Goal: Obtain resource: Download file/media

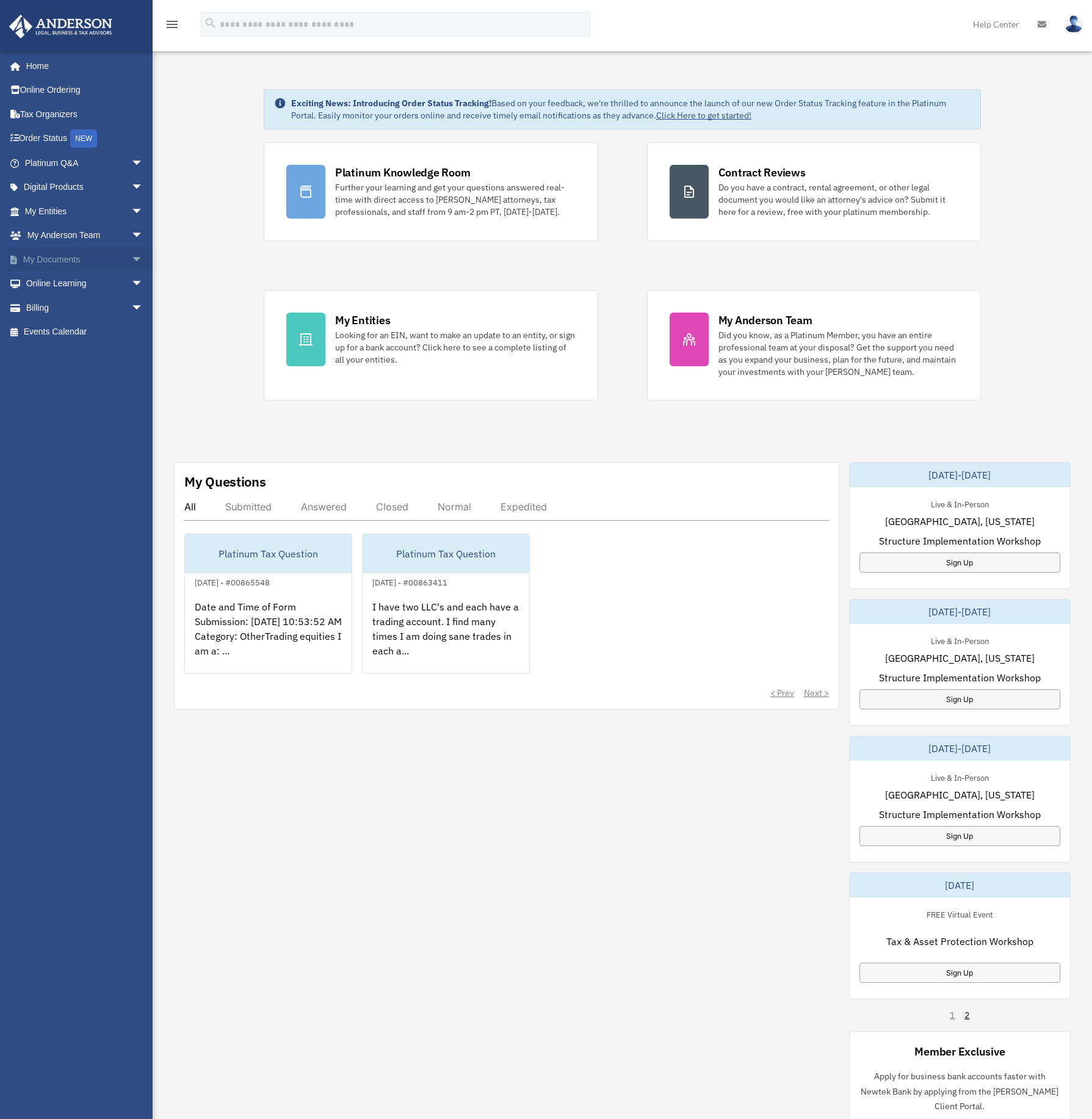
click at [61, 263] on link "My Documents arrow_drop_down" at bounding box center [84, 260] width 153 height 25
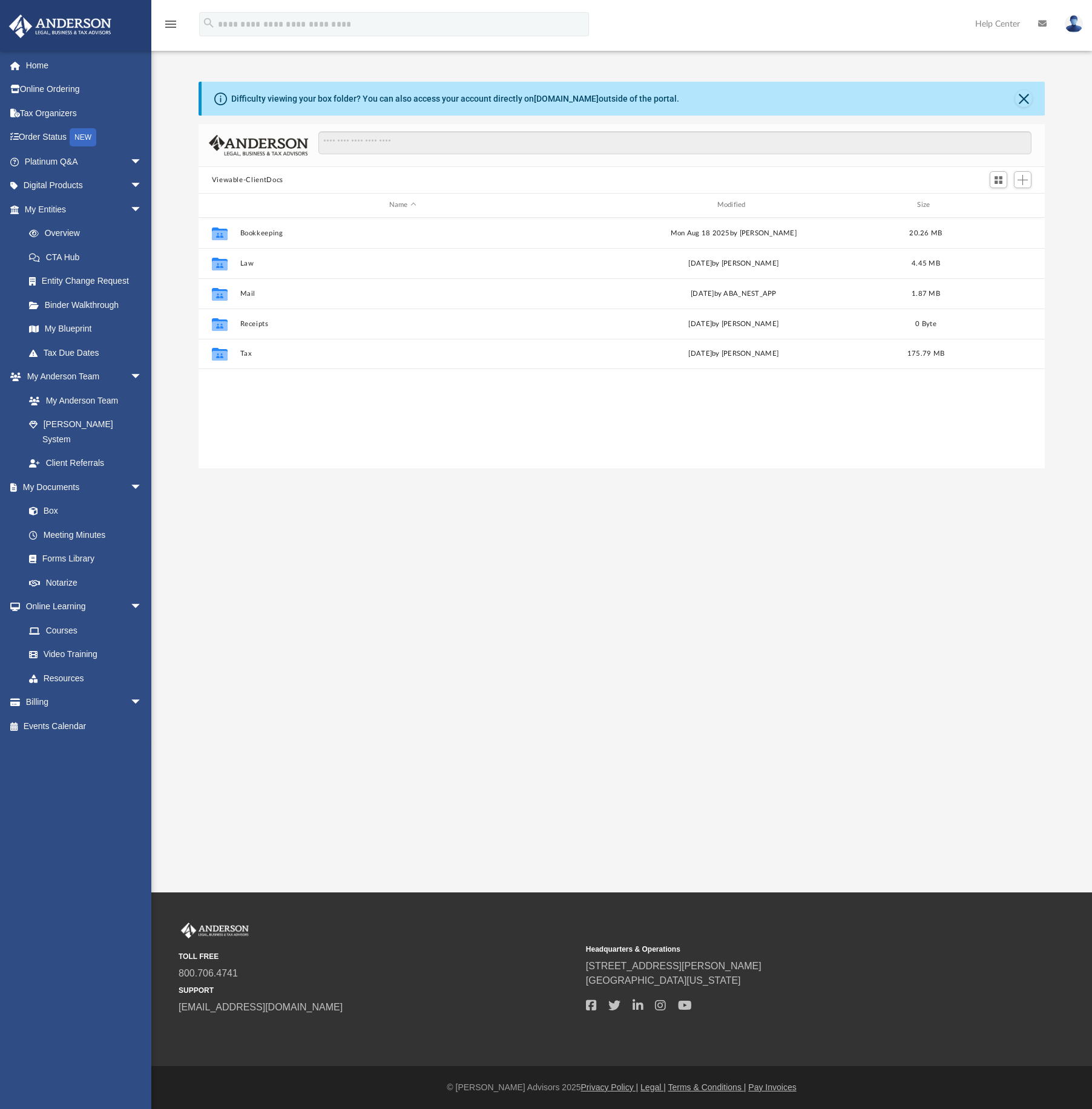
scroll to position [266, 837]
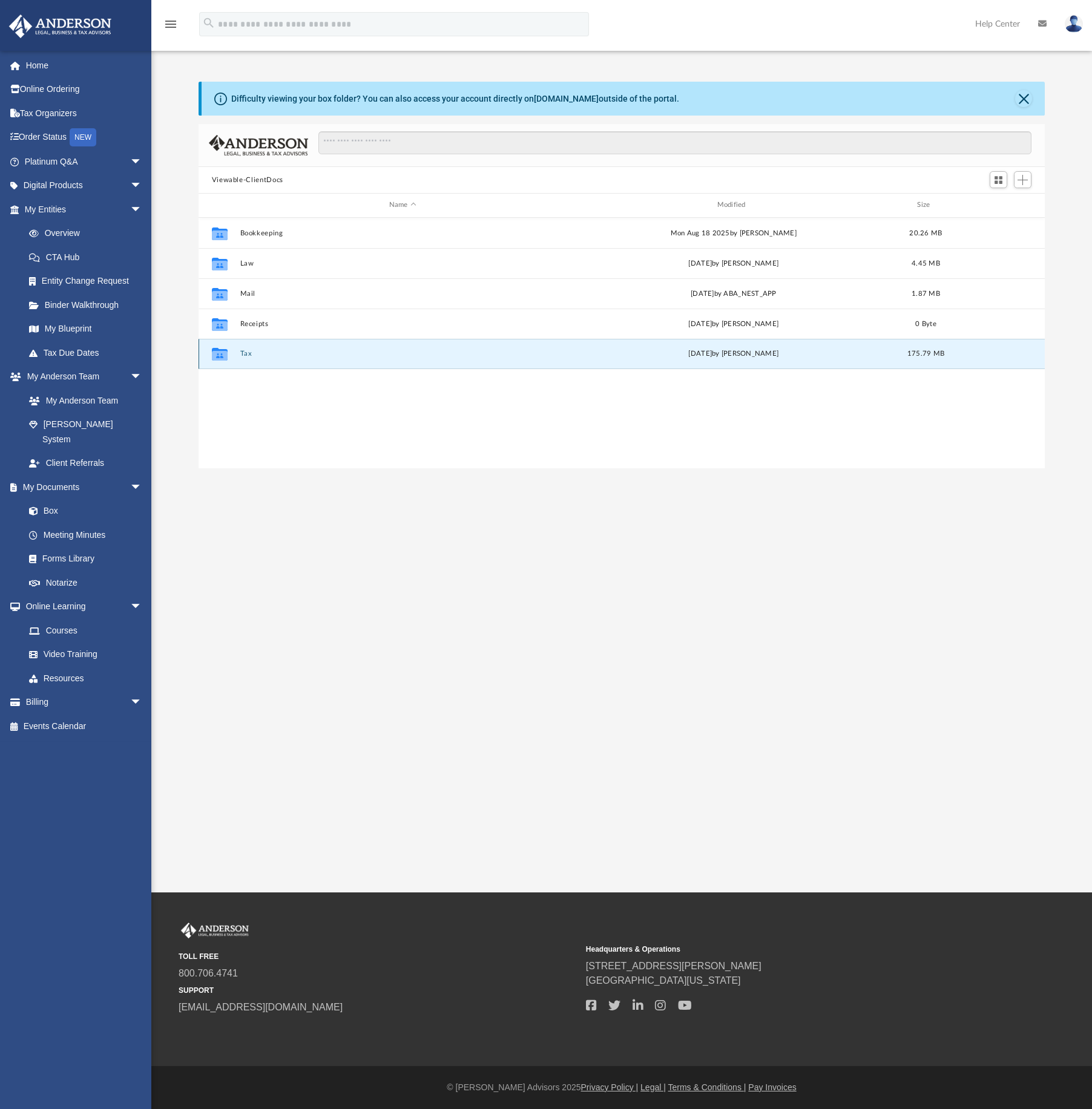
click at [243, 352] on button "Tax" at bounding box center [402, 354] width 325 height 8
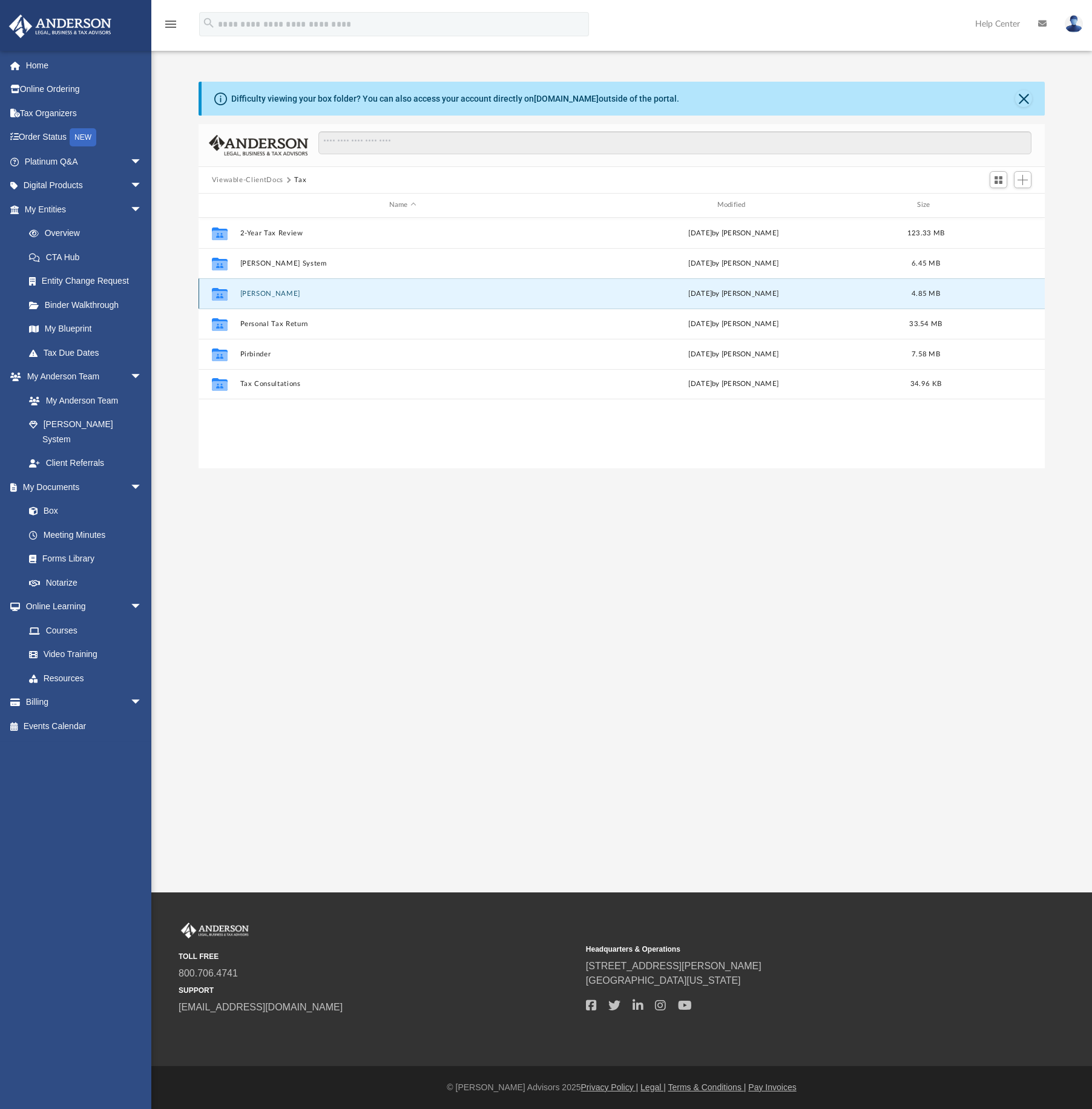
click at [261, 294] on button "Gurunanak" at bounding box center [402, 294] width 325 height 8
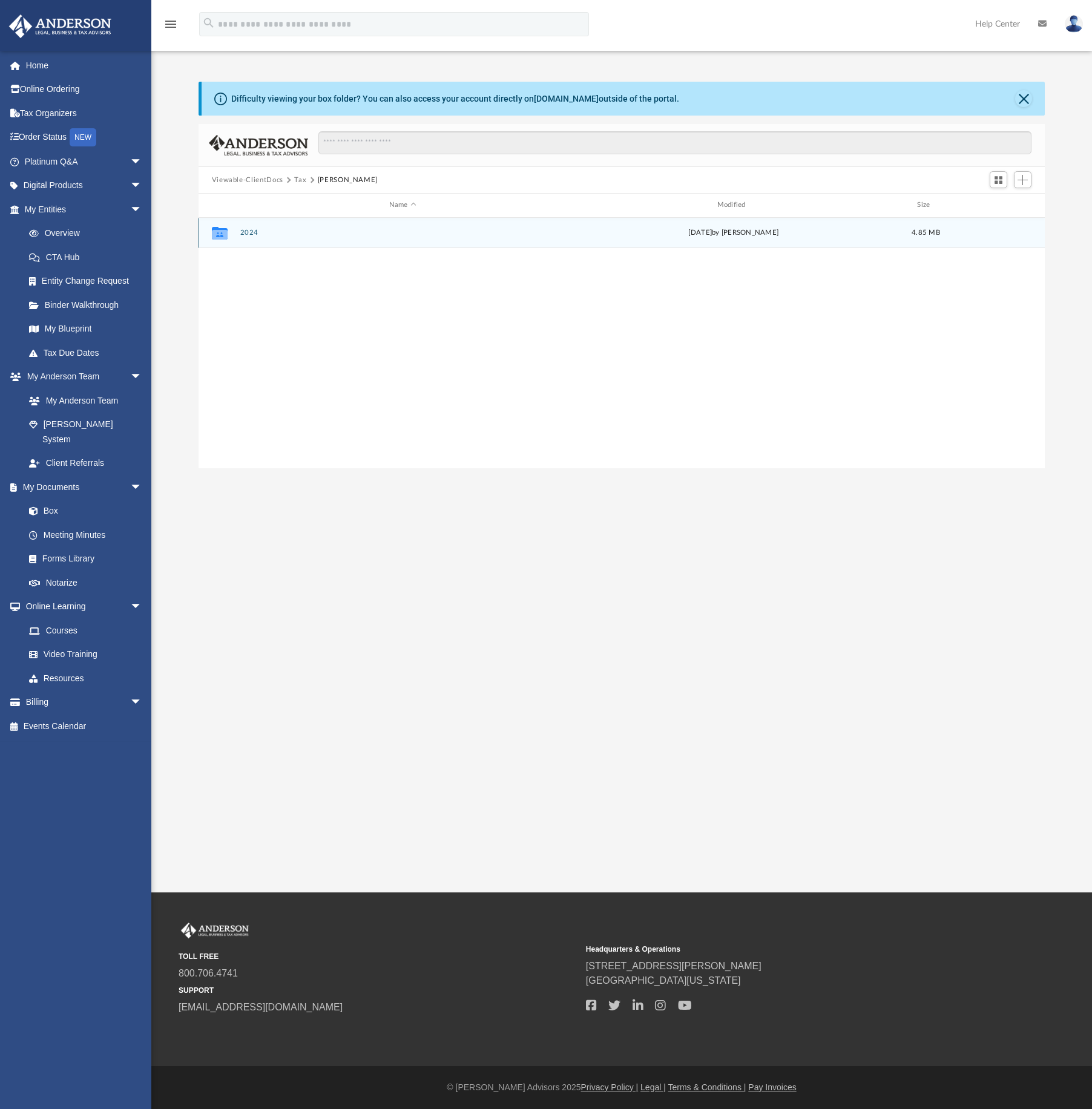
click at [248, 234] on button "2024" at bounding box center [402, 233] width 325 height 8
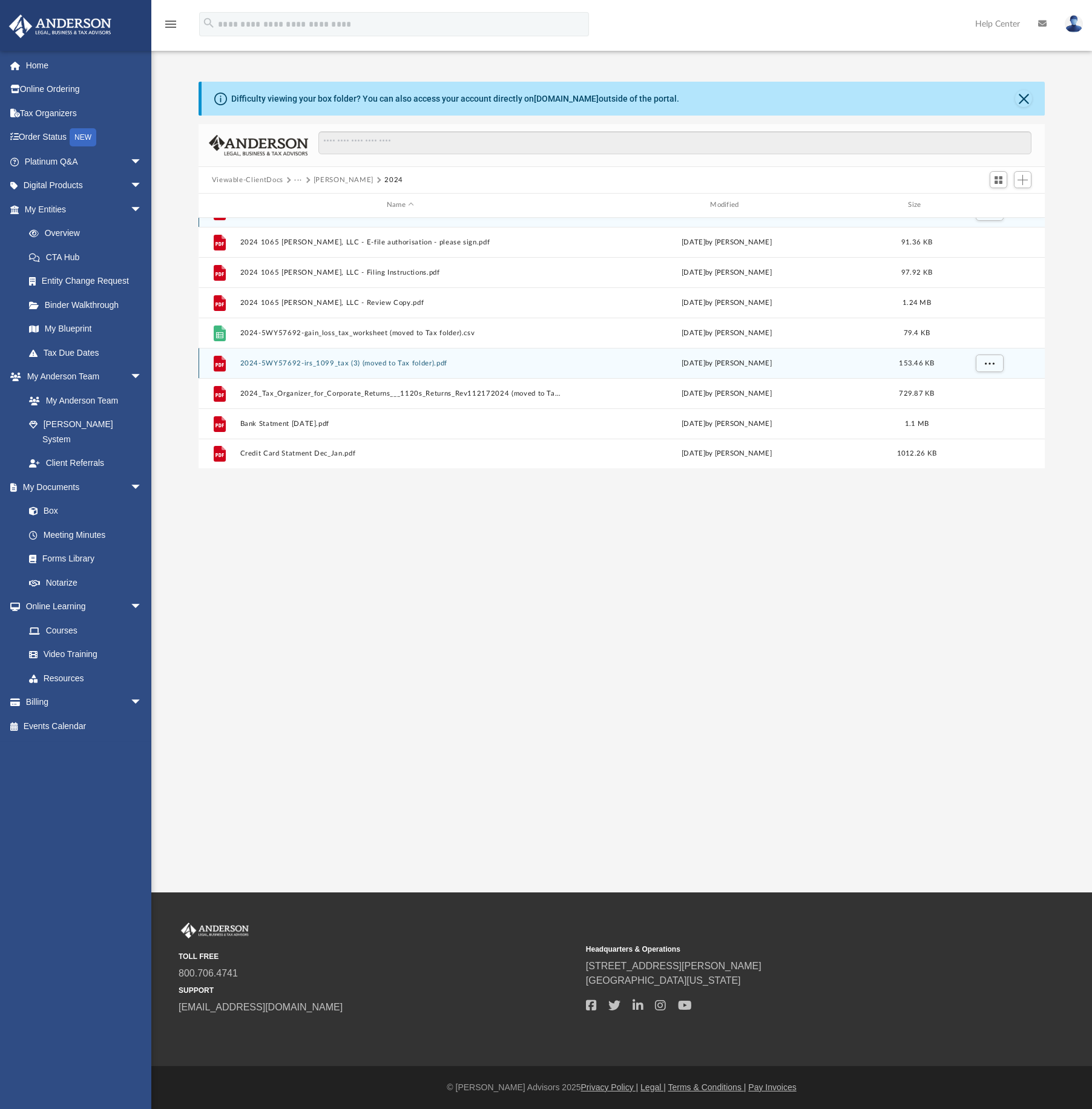
scroll to position [22, 0]
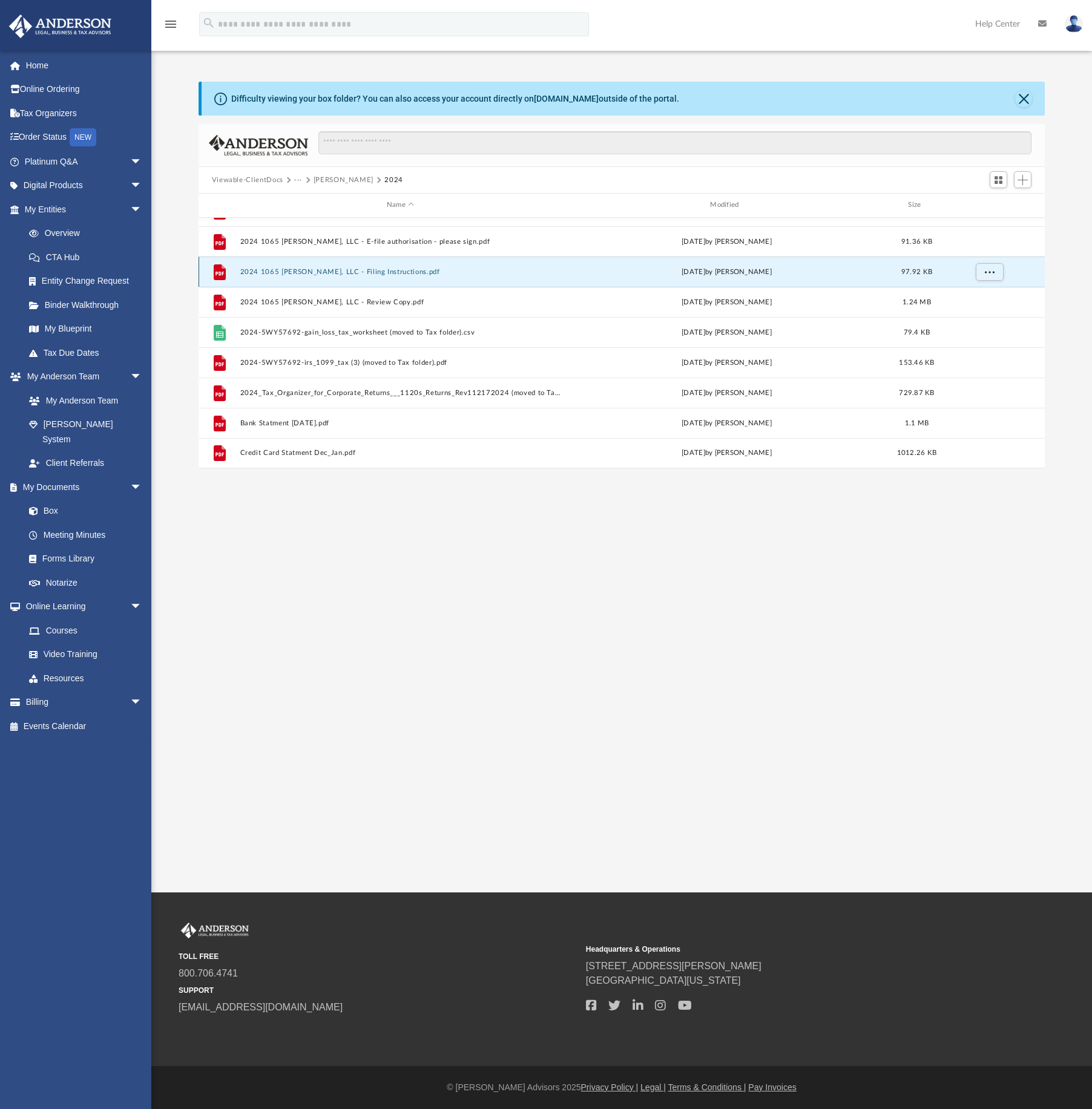
click at [359, 276] on button "2024 1065 Gurunanak, LLC - Filing Instructions.pdf" at bounding box center [399, 272] width 321 height 8
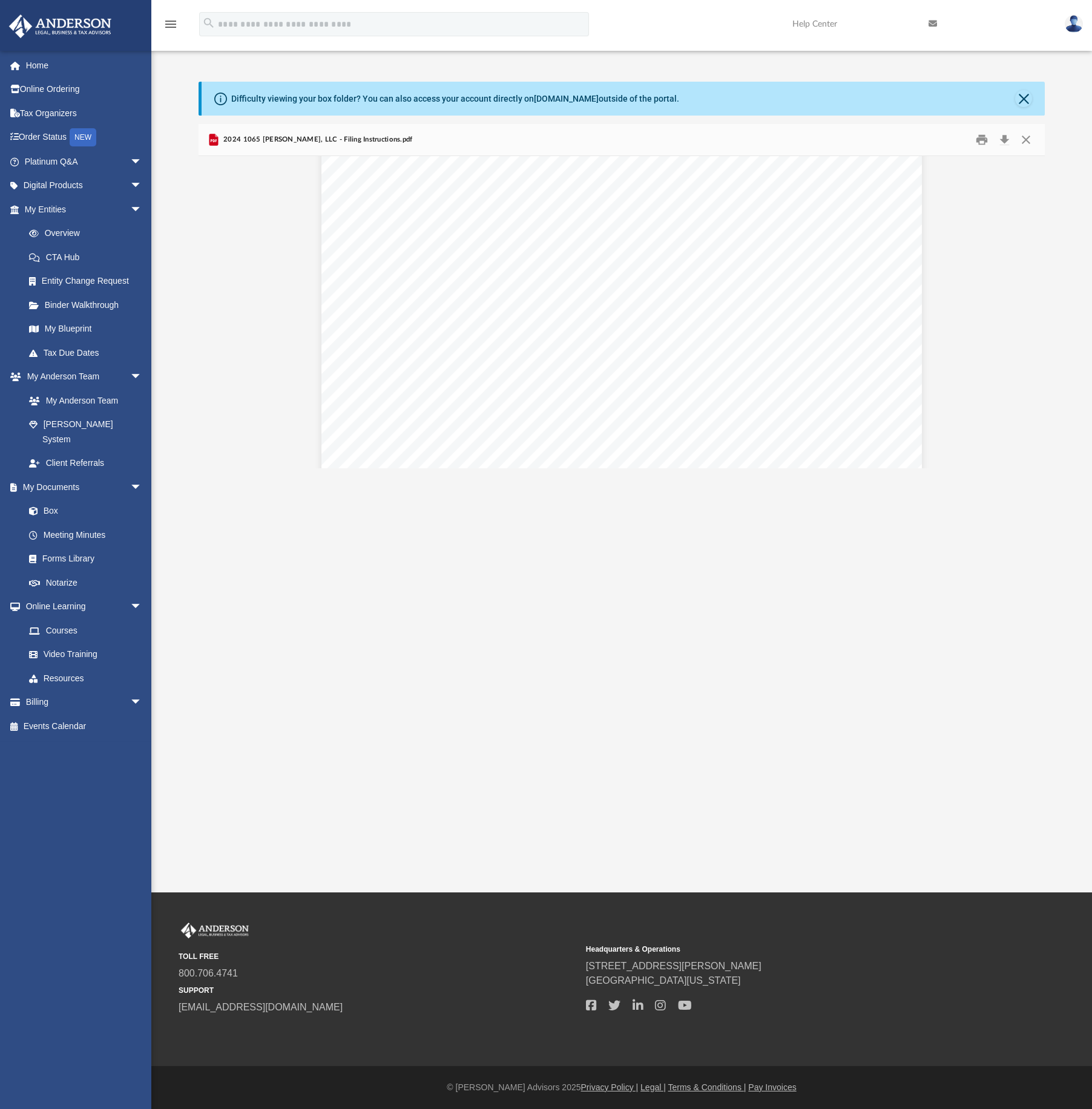
scroll to position [0, 0]
click at [1026, 138] on button "Close" at bounding box center [1026, 139] width 22 height 19
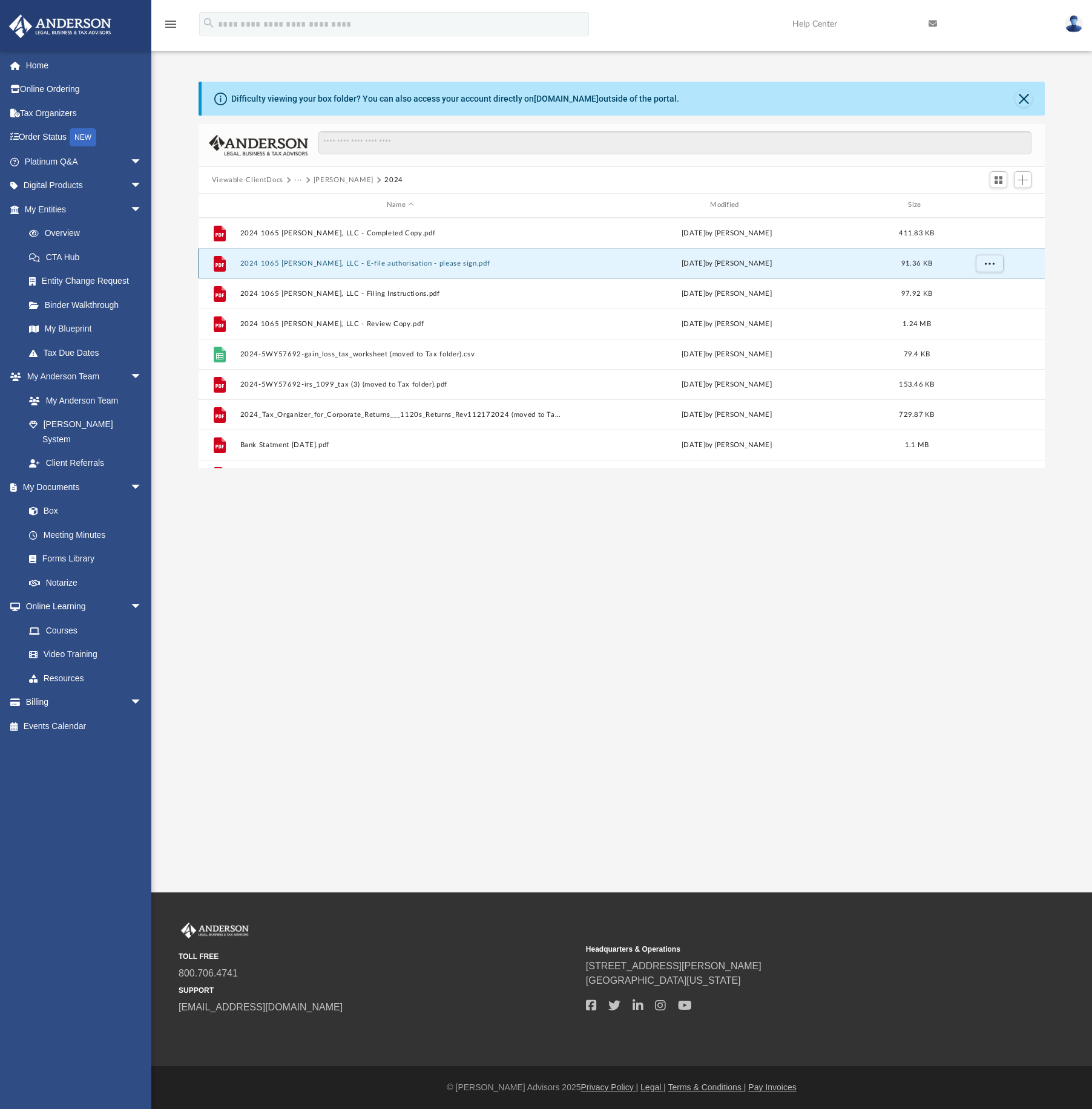
click at [384, 262] on button "2024 1065 Gurunanak, LLC - E-file authorisation - please sign.pdf" at bounding box center [399, 264] width 321 height 8
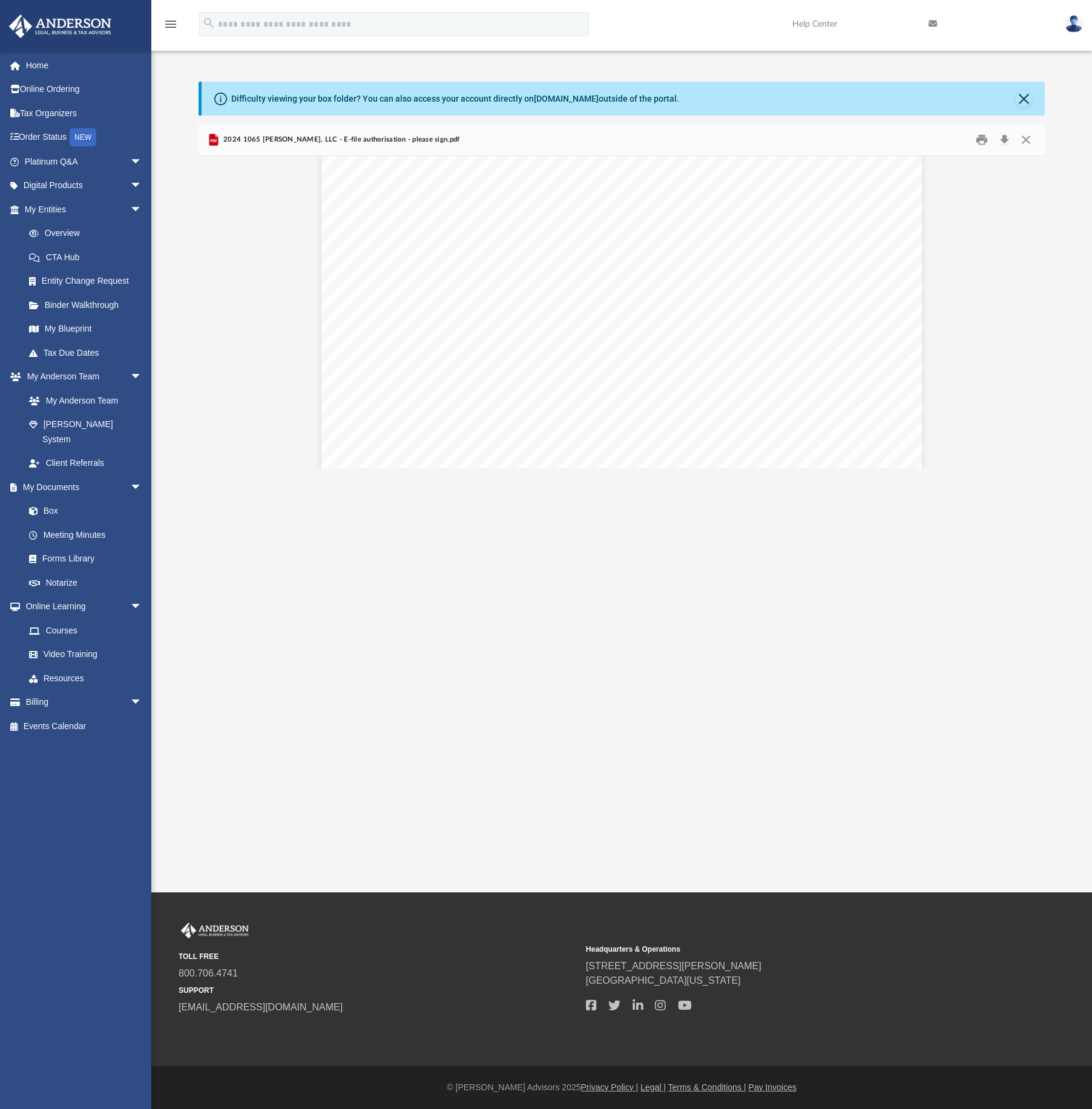
scroll to position [110, 0]
click at [1026, 139] on button "Close" at bounding box center [1026, 139] width 22 height 19
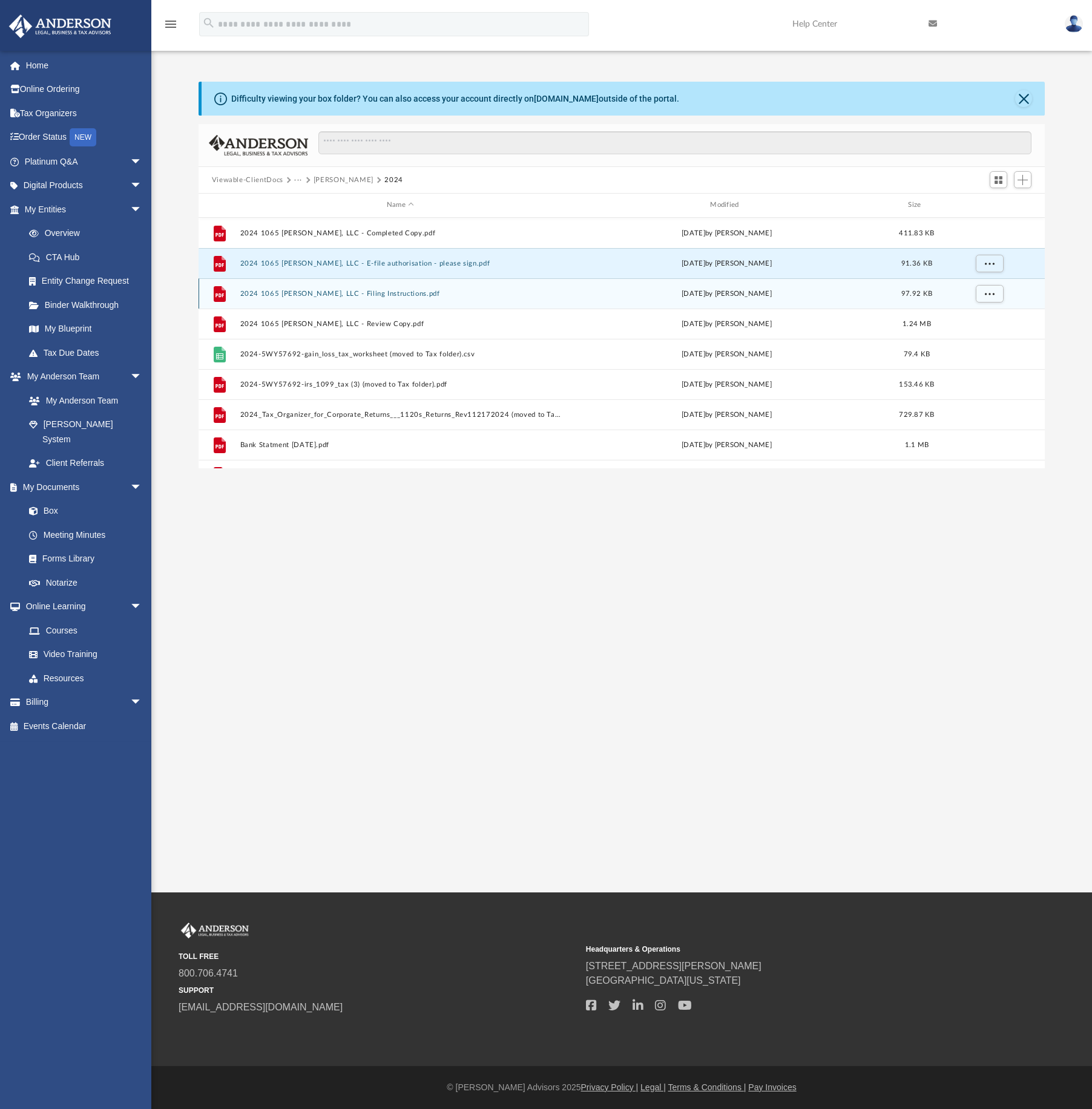
click at [535, 304] on div "File 2024 1065 Gurunanak, LLC - Filing Instructions.pdf Wed Aug 6 2025 by Moham…" at bounding box center [621, 293] width 847 height 30
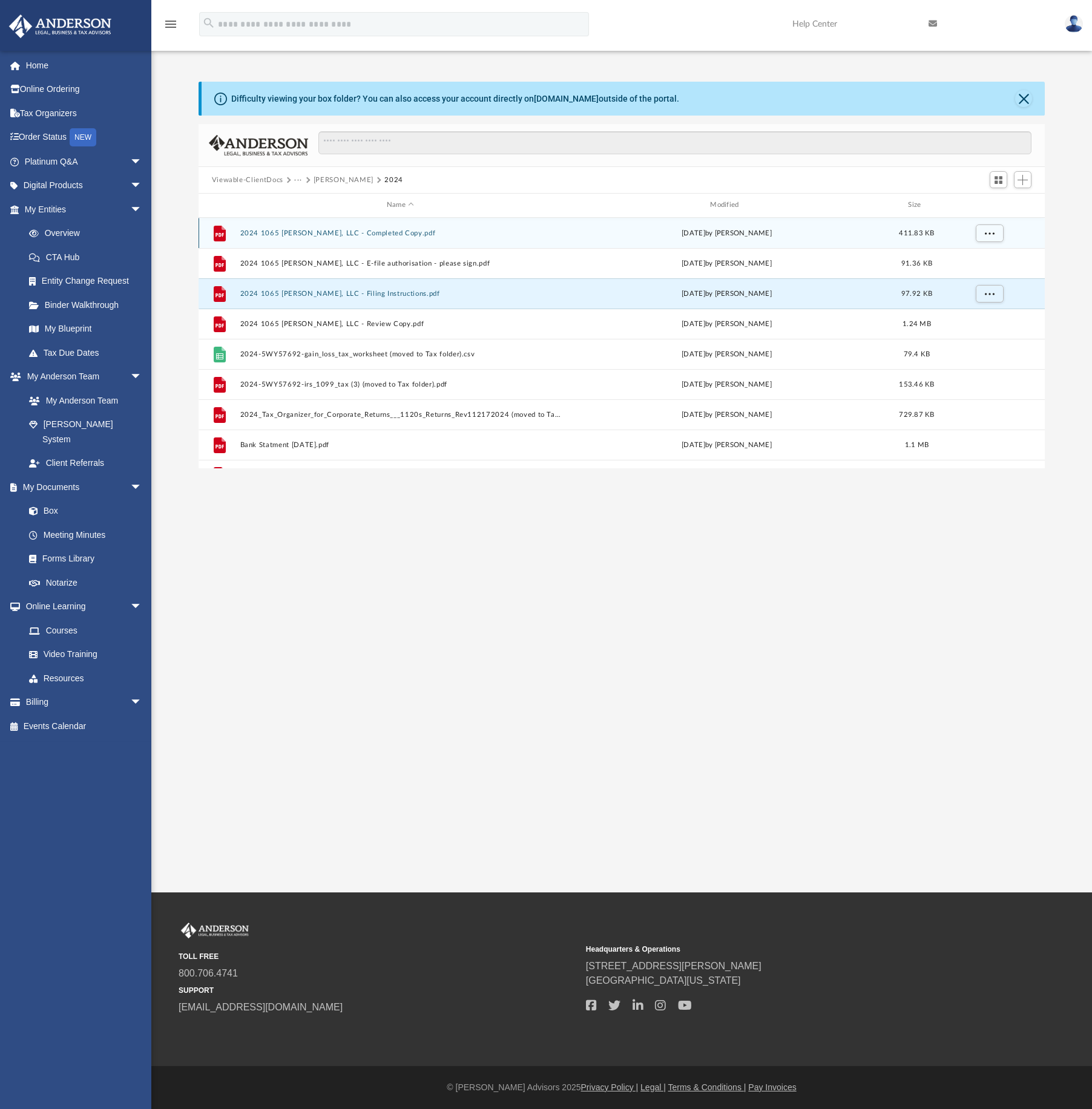
click at [366, 236] on button "2024 1065 Gurunanak, LLC - Completed Copy.pdf" at bounding box center [399, 234] width 321 height 8
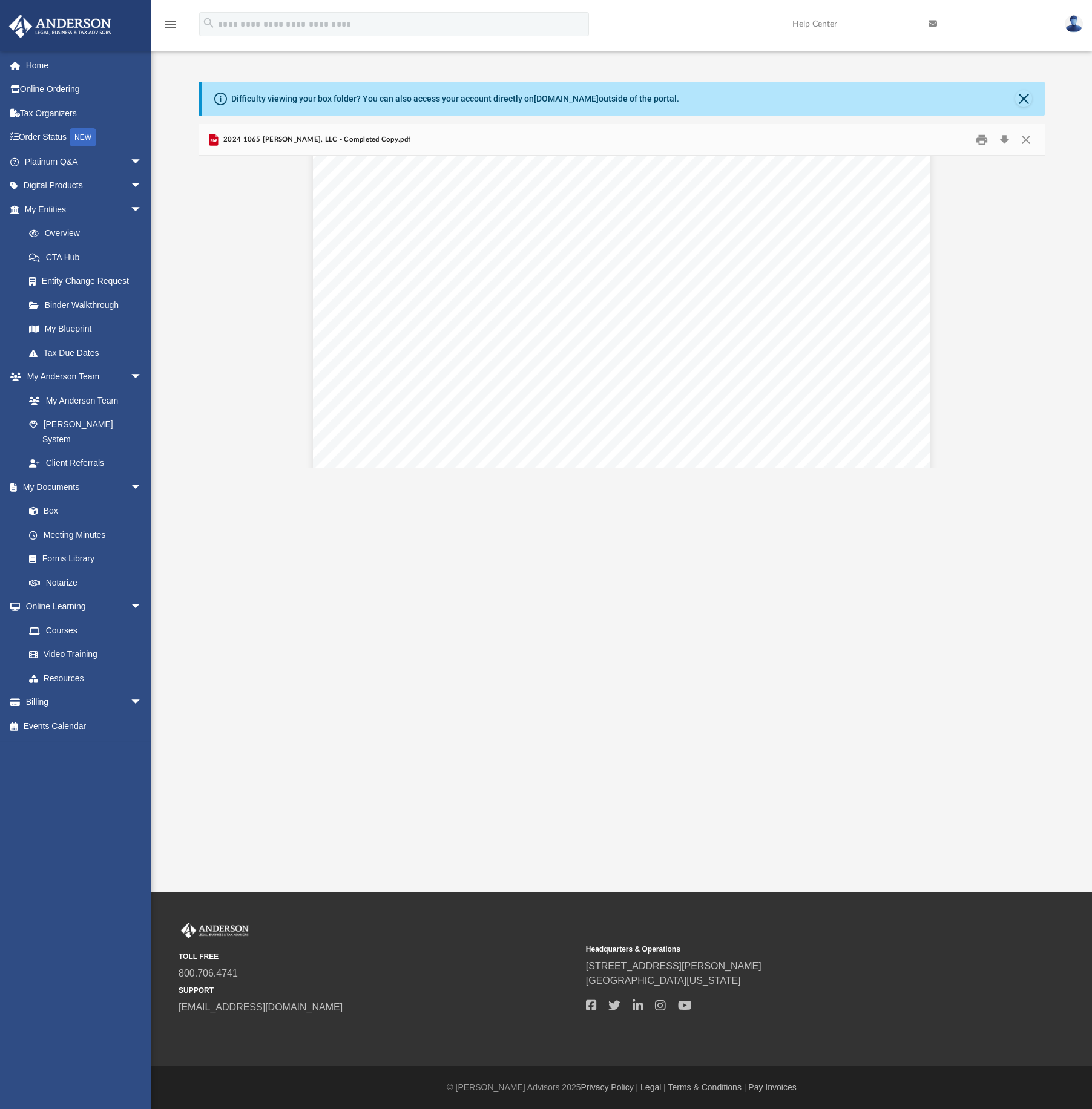
scroll to position [1740, 0]
click at [1026, 138] on button "Close" at bounding box center [1026, 139] width 22 height 19
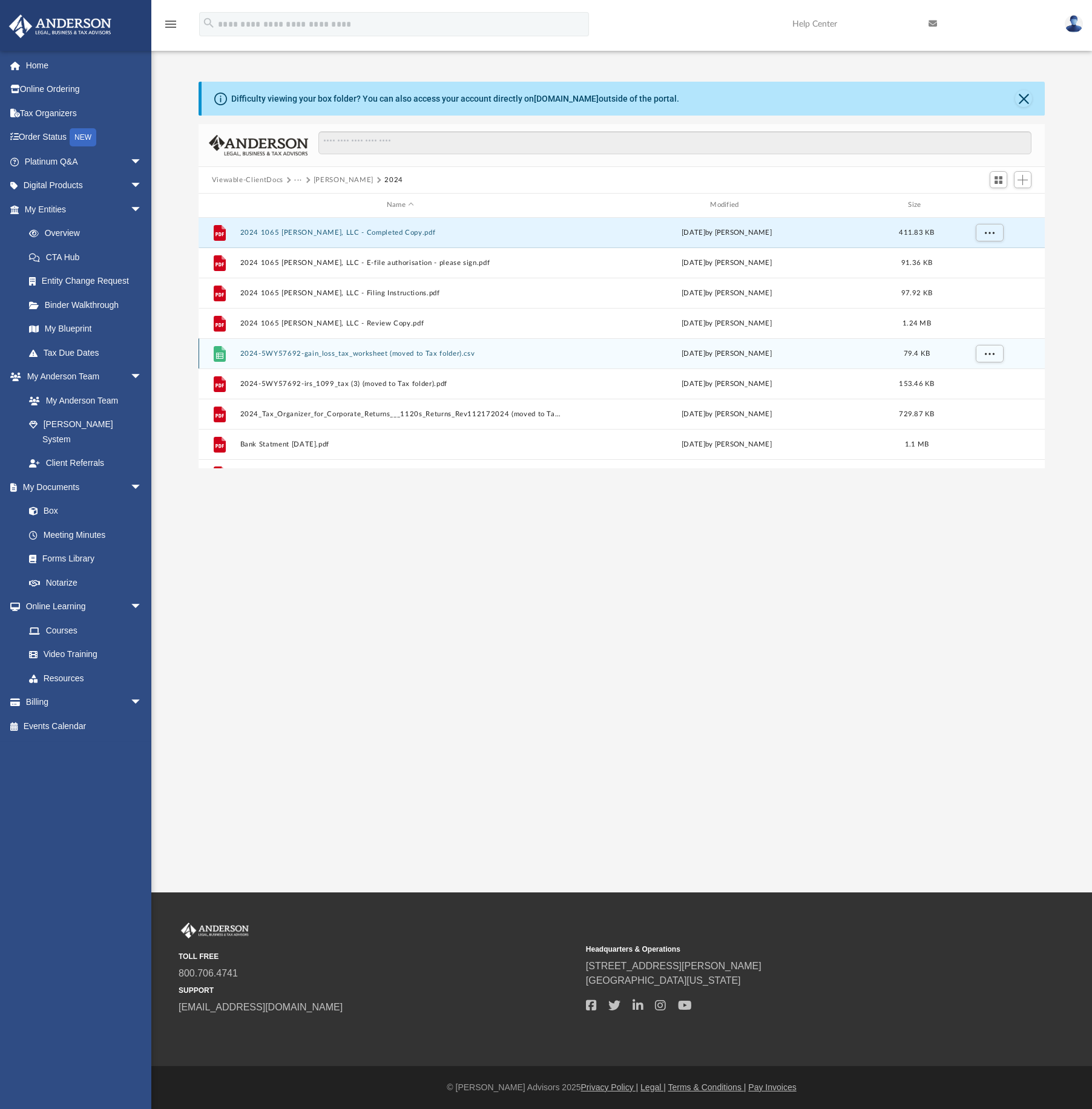
scroll to position [0, 0]
